Goal: Transaction & Acquisition: Purchase product/service

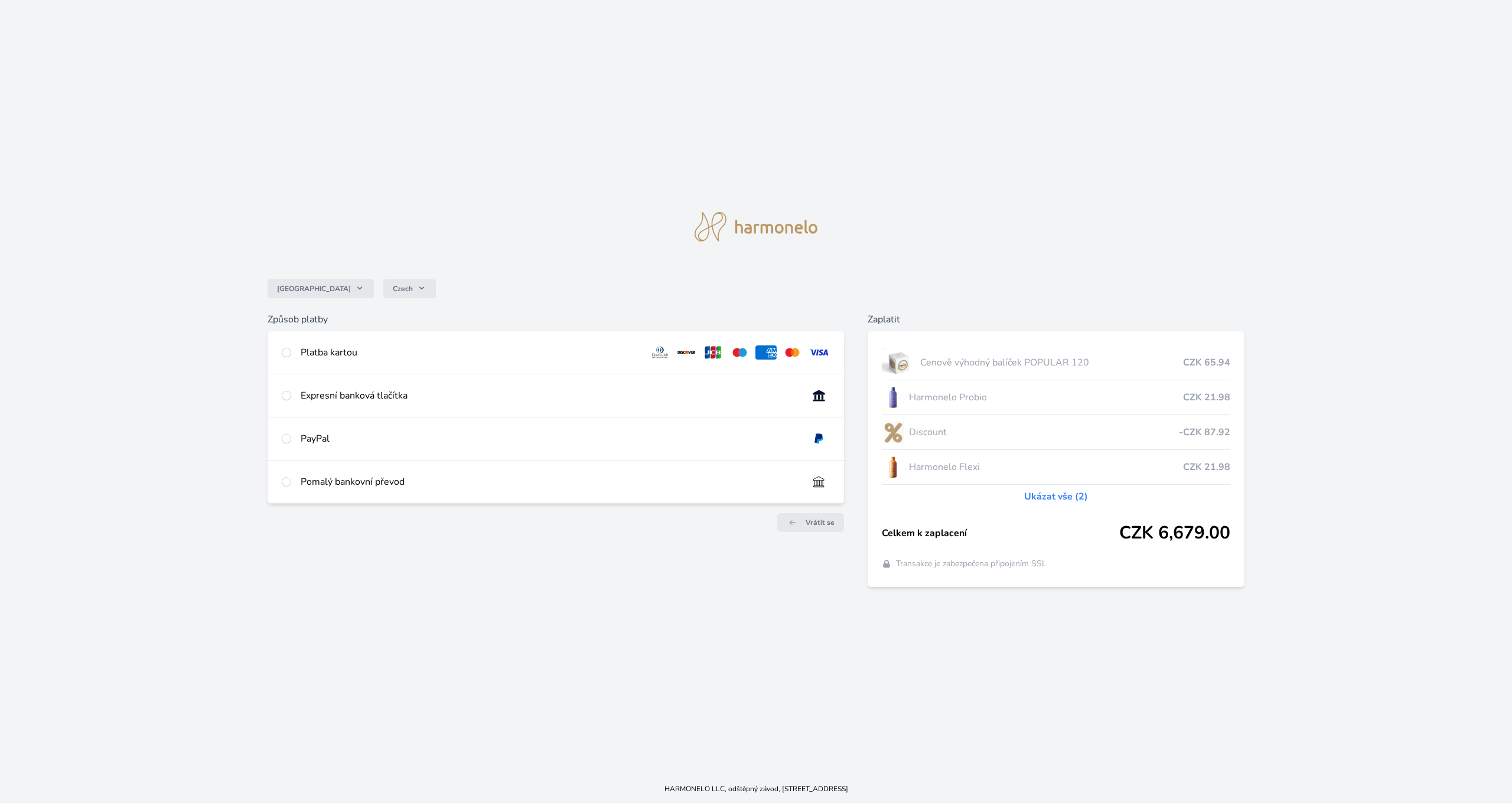
click at [282, 354] on div at bounding box center [287, 353] width 10 height 14
radio input "true"
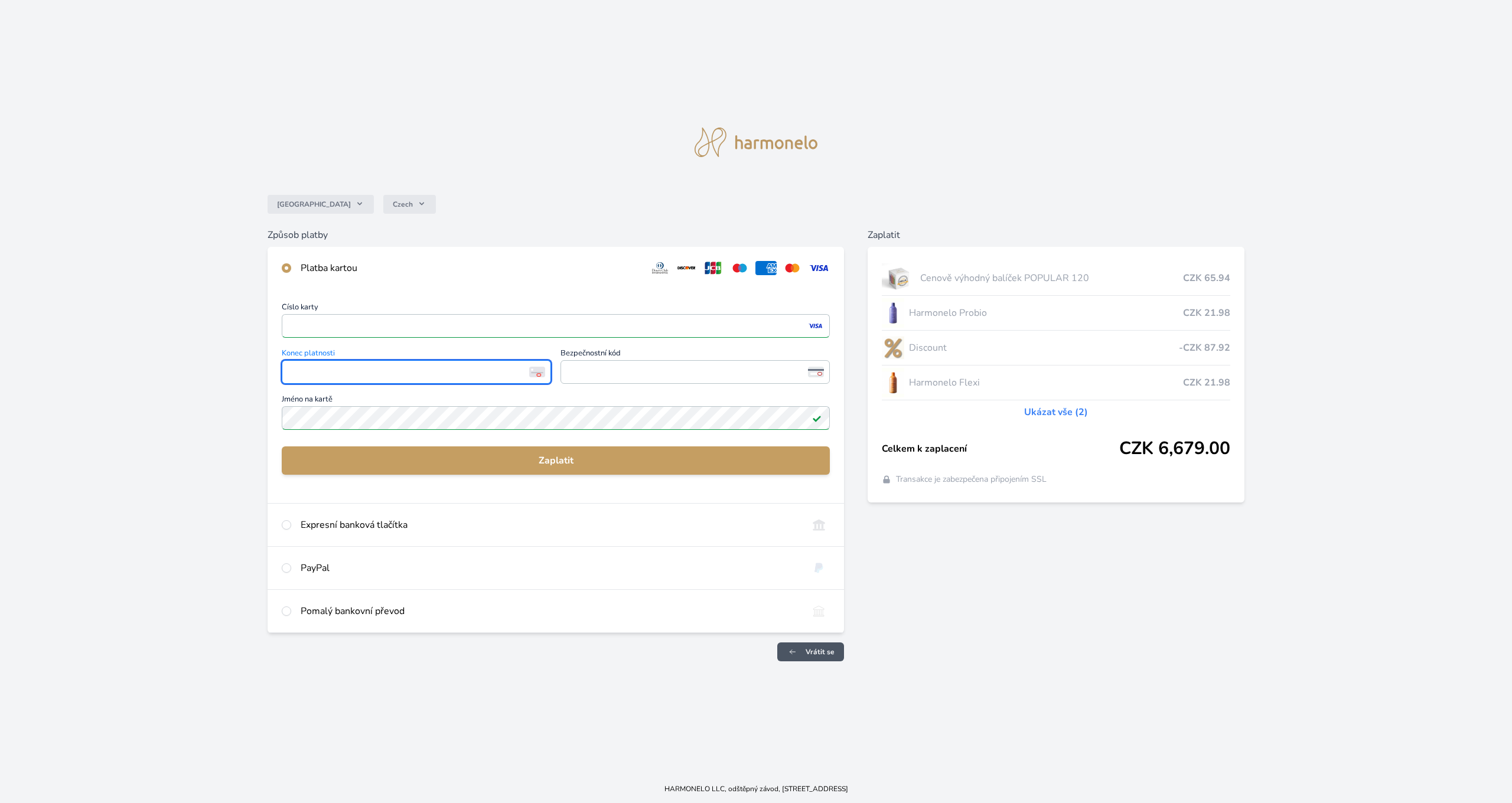
click at [832, 650] on span "Vrátit se" at bounding box center [820, 652] width 29 height 10
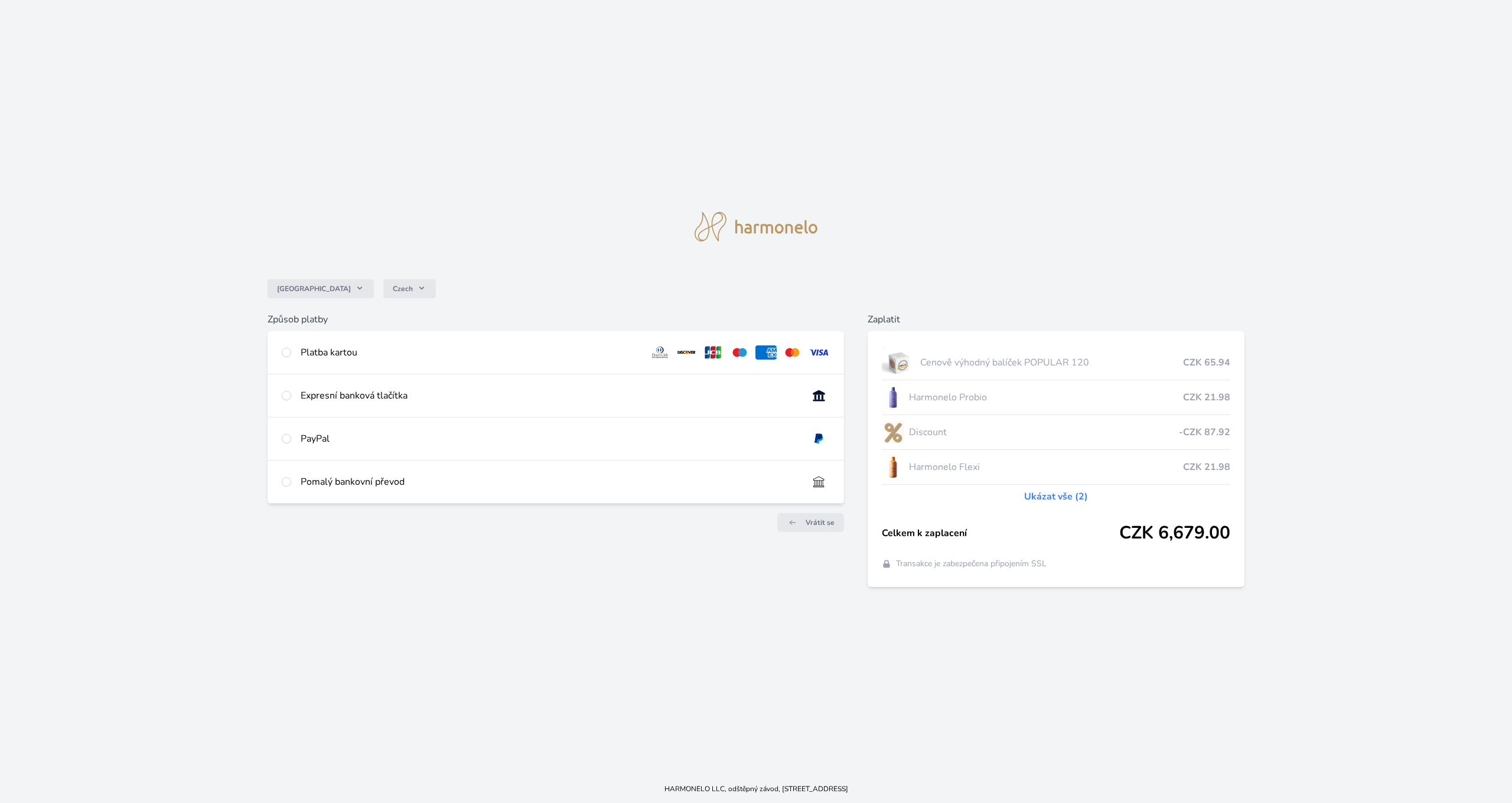
click at [350, 486] on div "Pomalý bankovní převod" at bounding box center [549, 482] width 498 height 14
radio input "true"
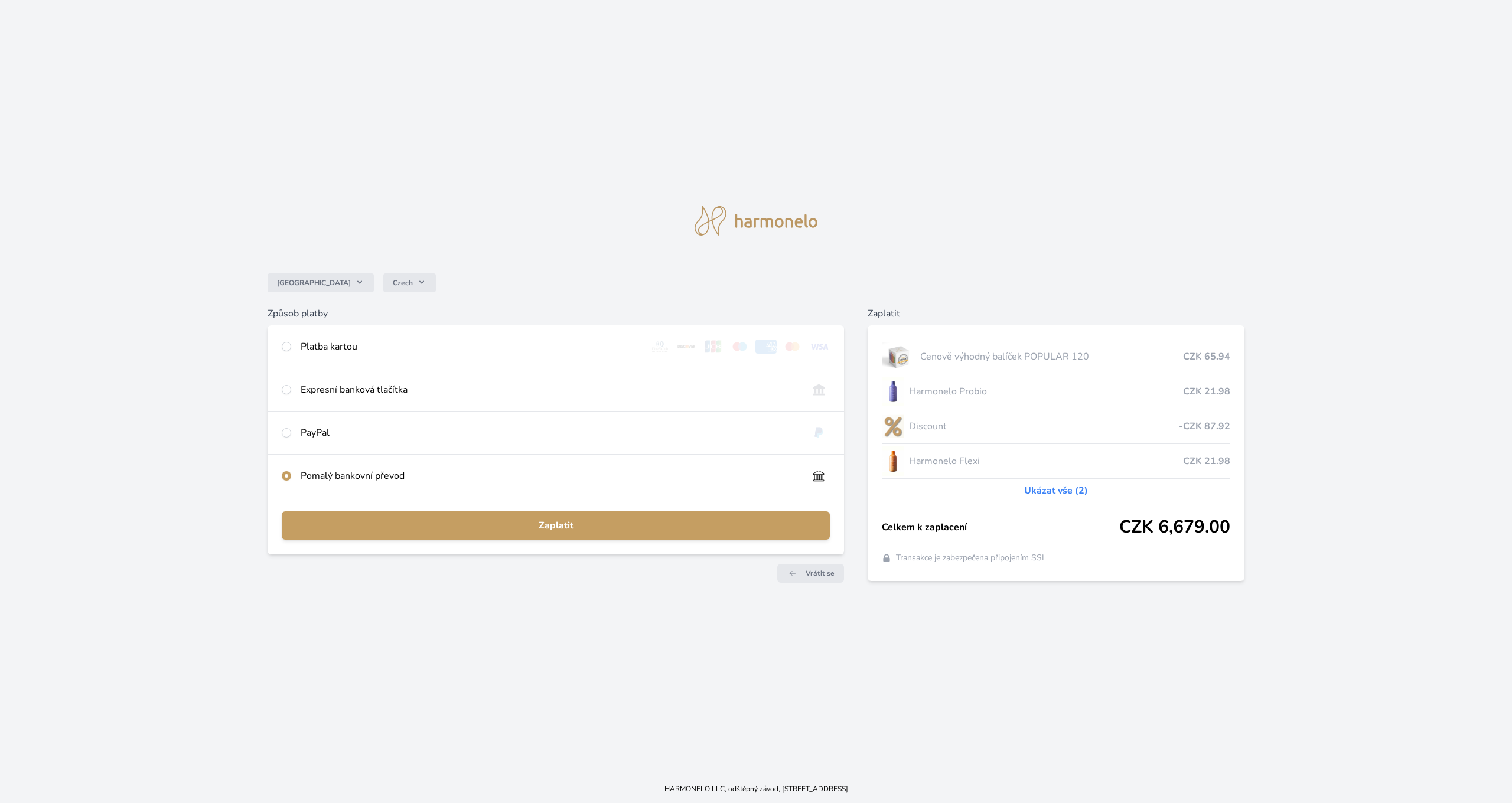
click at [323, 345] on div "Platba kartou" at bounding box center [470, 347] width 339 height 14
radio input "true"
radio input "false"
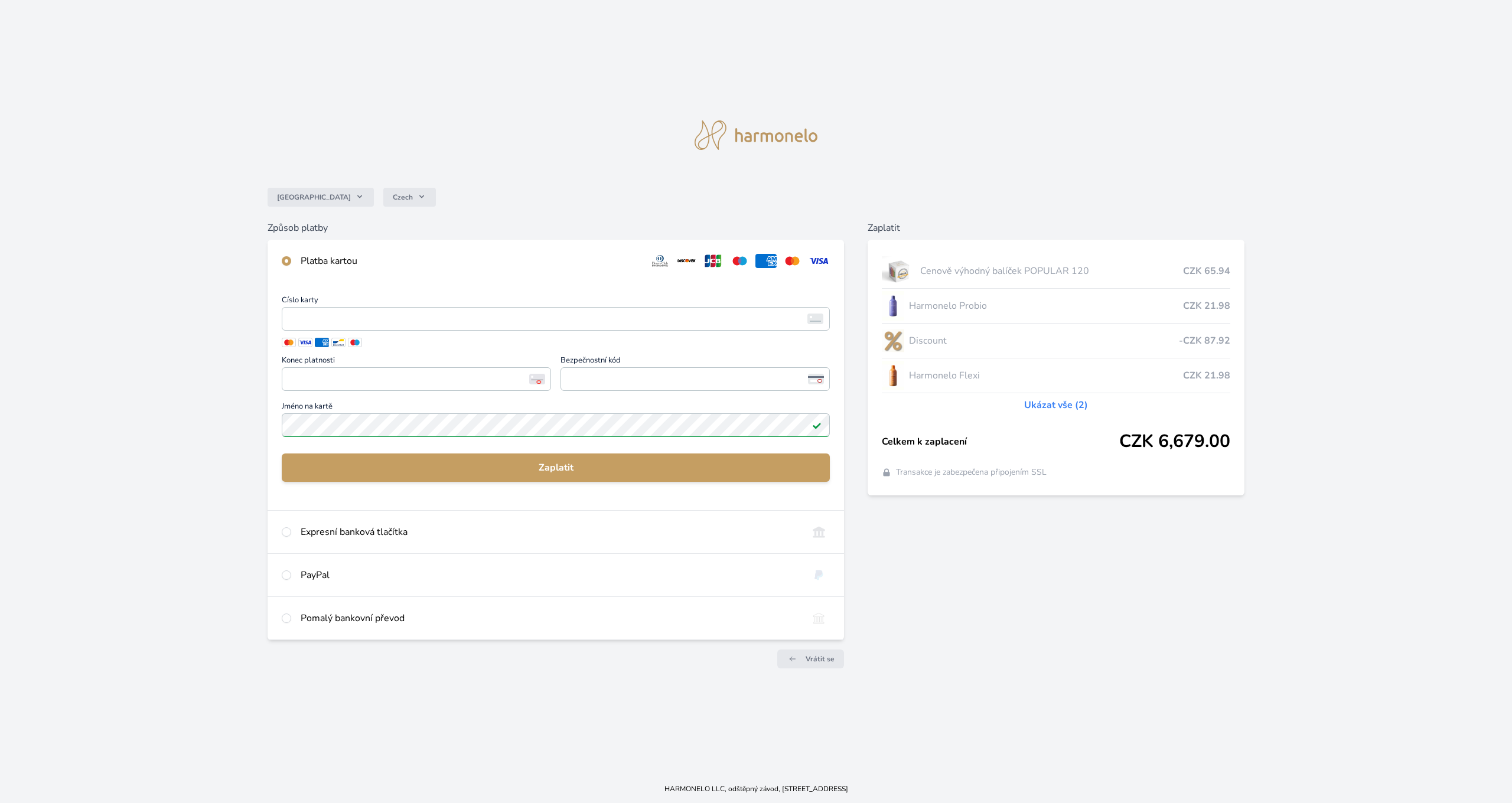
click at [349, 532] on div "Expresní banková tlačítka" at bounding box center [549, 532] width 498 height 14
radio input "false"
radio input "true"
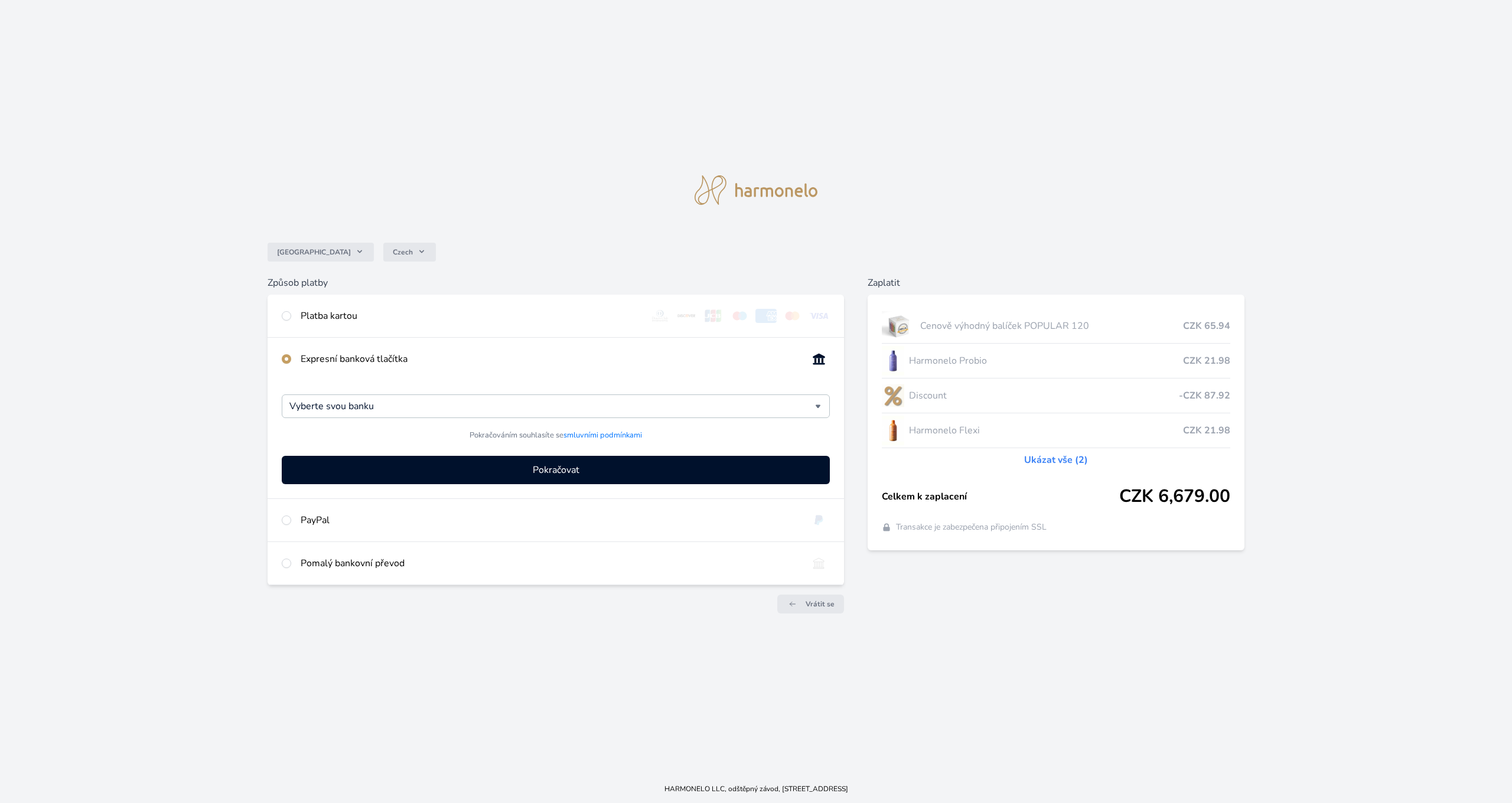
click at [332, 320] on div "Platba kartou" at bounding box center [470, 316] width 339 height 14
radio input "true"
radio input "false"
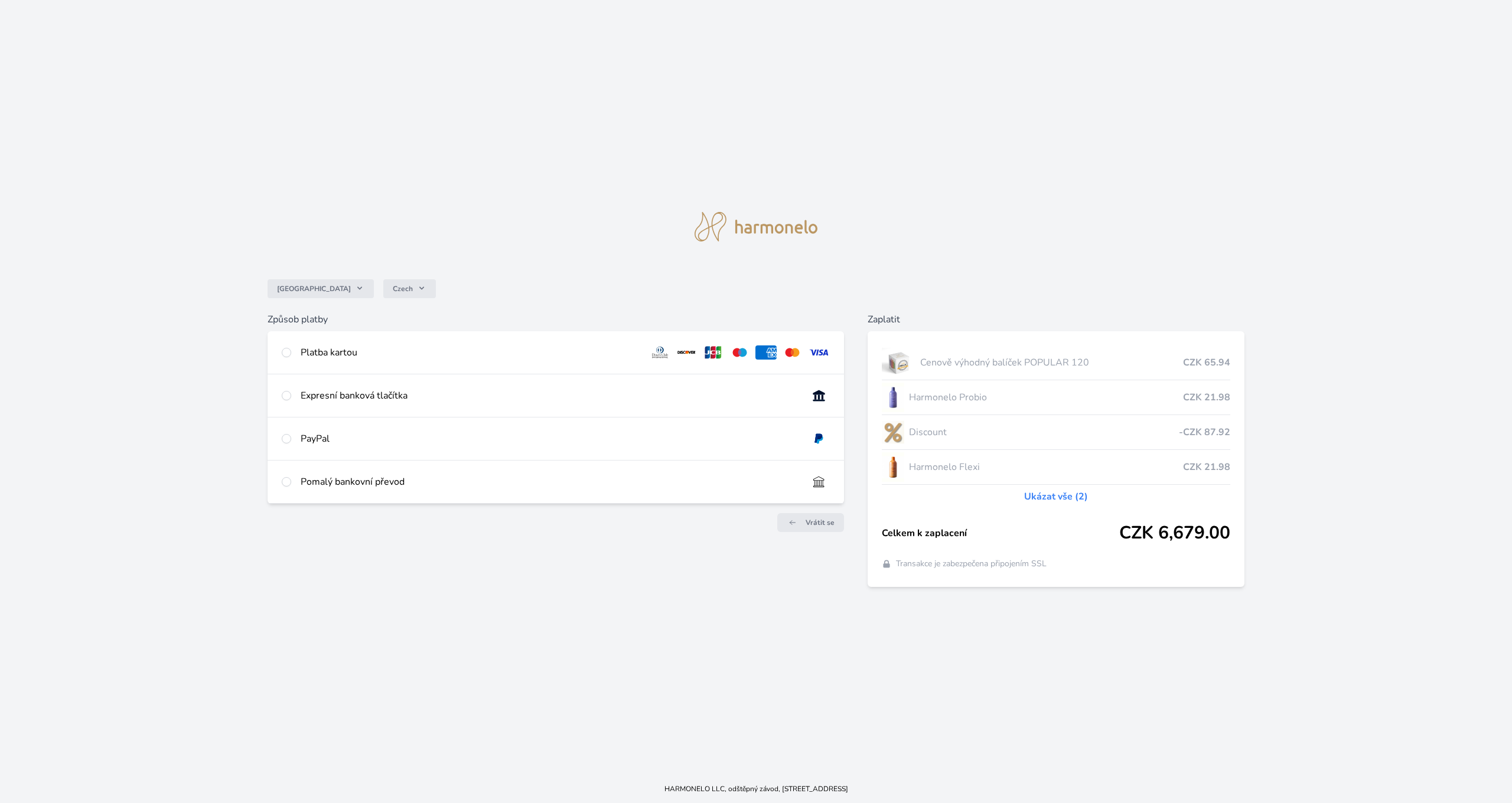
click at [359, 483] on div "Pomalý bankovní převod" at bounding box center [549, 482] width 498 height 14
radio input "true"
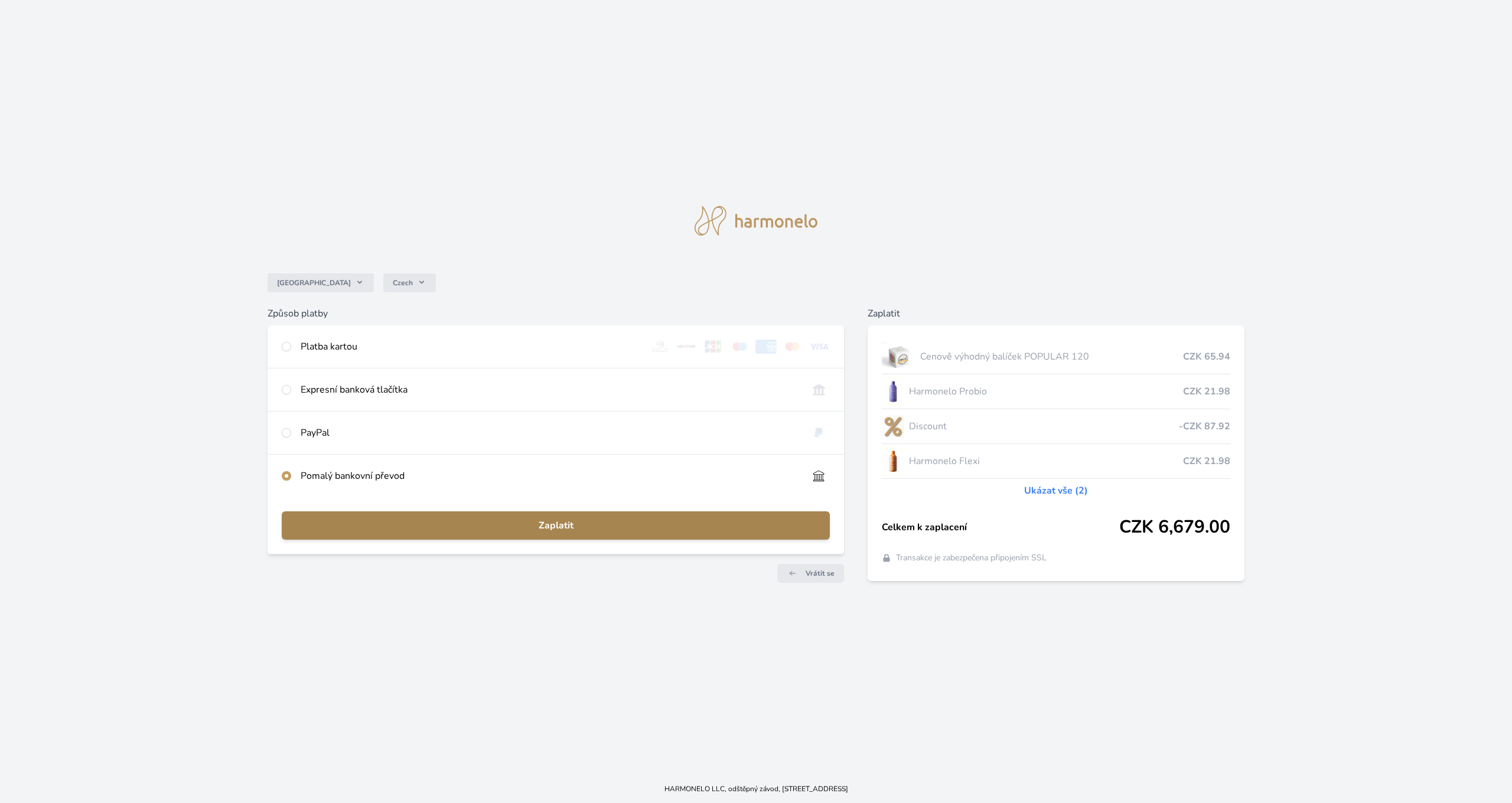
click at [538, 528] on span "Zaplatit" at bounding box center [556, 526] width 529 height 14
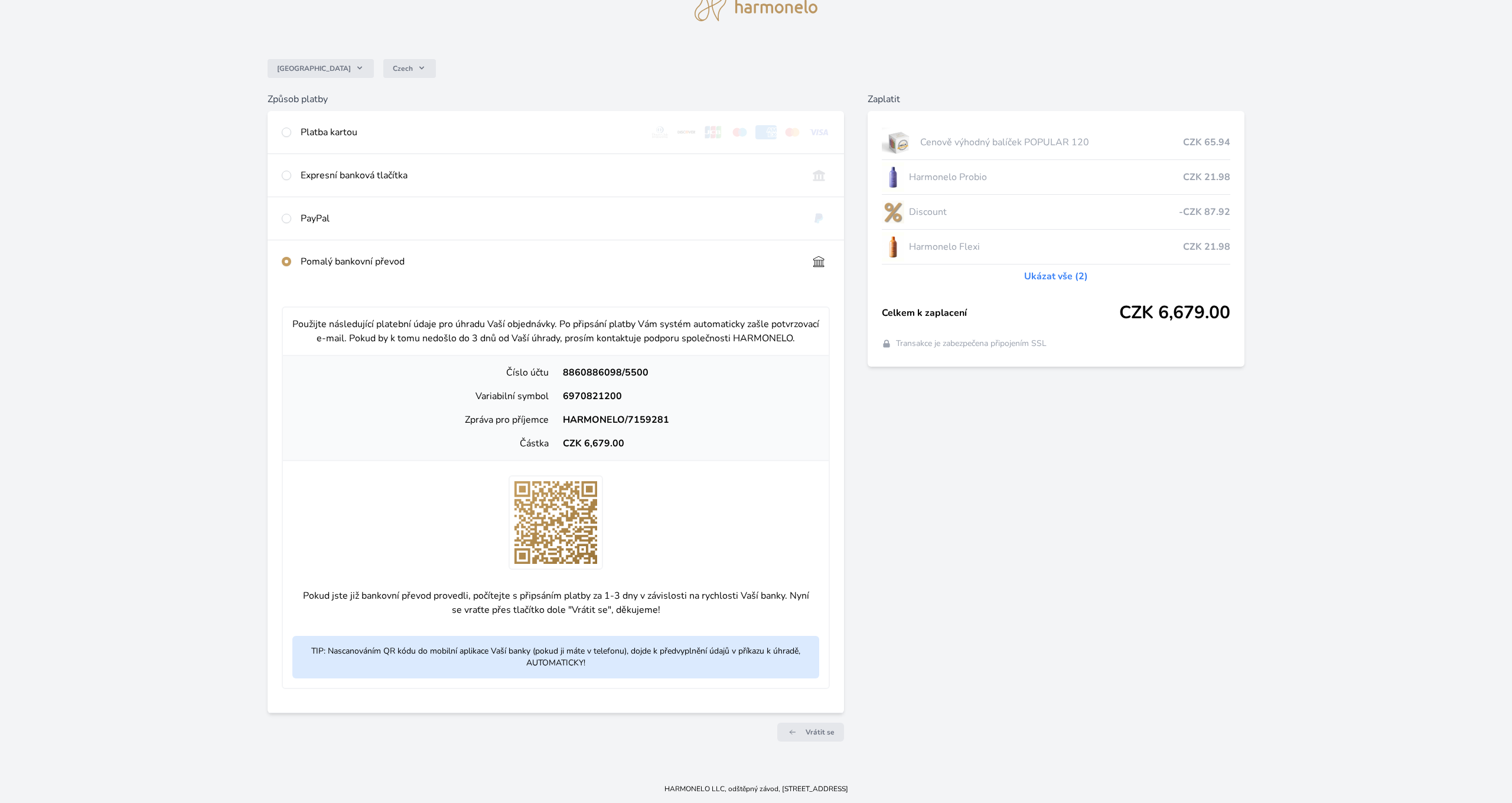
scroll to position [55, 0]
